Goal: Information Seeking & Learning: Learn about a topic

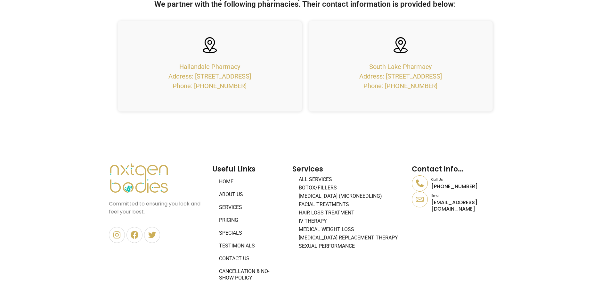
scroll to position [2717, 0]
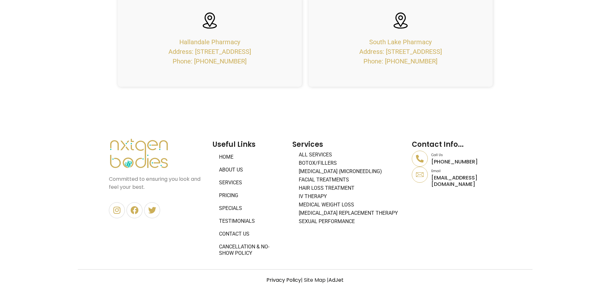
click at [280, 279] on link "Privacy Policy" at bounding box center [283, 279] width 35 height 7
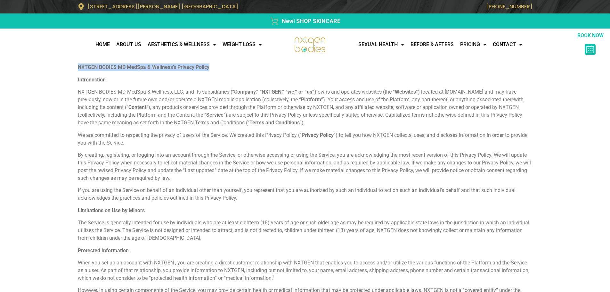
drag, startPoint x: 223, startPoint y: 67, endPoint x: 77, endPoint y: 69, distance: 145.3
click at [78, 69] on p "NXTGEN BODIES MD MedSpa & Wellness’s Privacy Policy" at bounding box center [305, 67] width 454 height 8
copy strong "NXTGEN BODIES MD MedSpa & Wellness’s Privacy Policy"
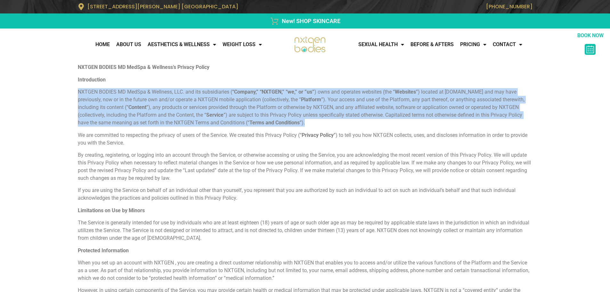
drag, startPoint x: 92, startPoint y: 93, endPoint x: 374, endPoint y: 121, distance: 283.3
click at [374, 121] on p "NXTGEN BODIES MD MedSpa & Wellness, LLC. and its subsidiaries ( “Company,” “NXT…" at bounding box center [305, 107] width 454 height 38
copy p "NXTGEN BODIES MD MedSpa & Wellness, LLC. and its subsidiaries ( “Company,” “NXT…"
